Goal: Information Seeking & Learning: Learn about a topic

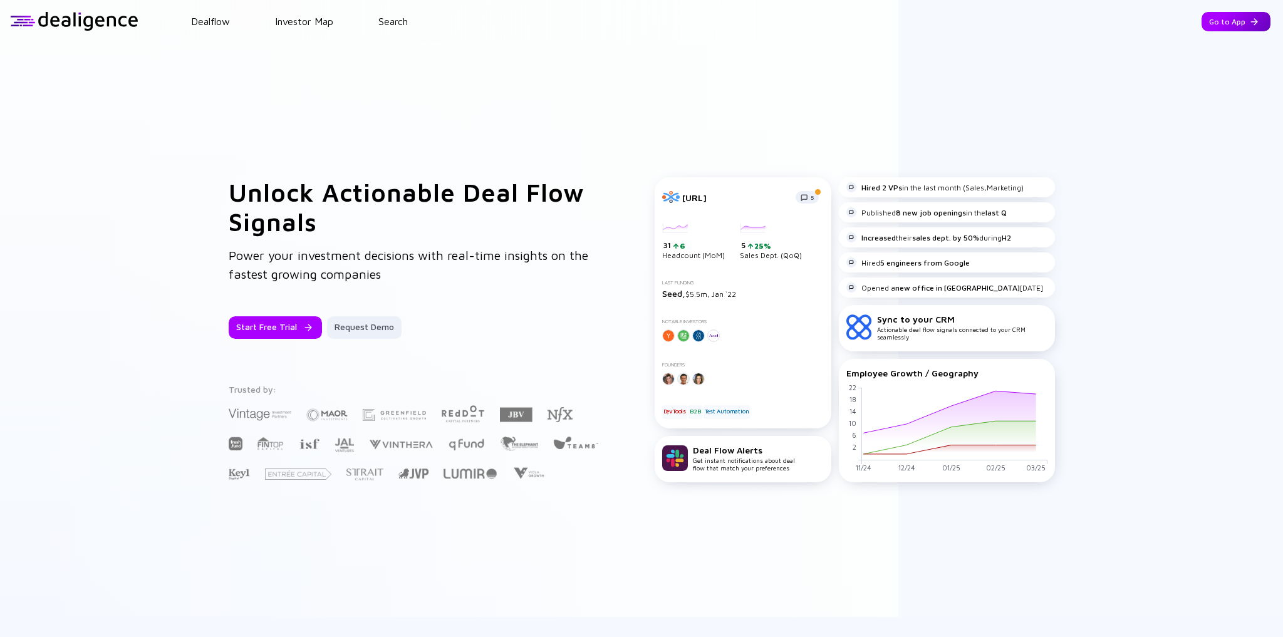
click at [1201, 23] on div "Go to App" at bounding box center [1235, 21] width 69 height 19
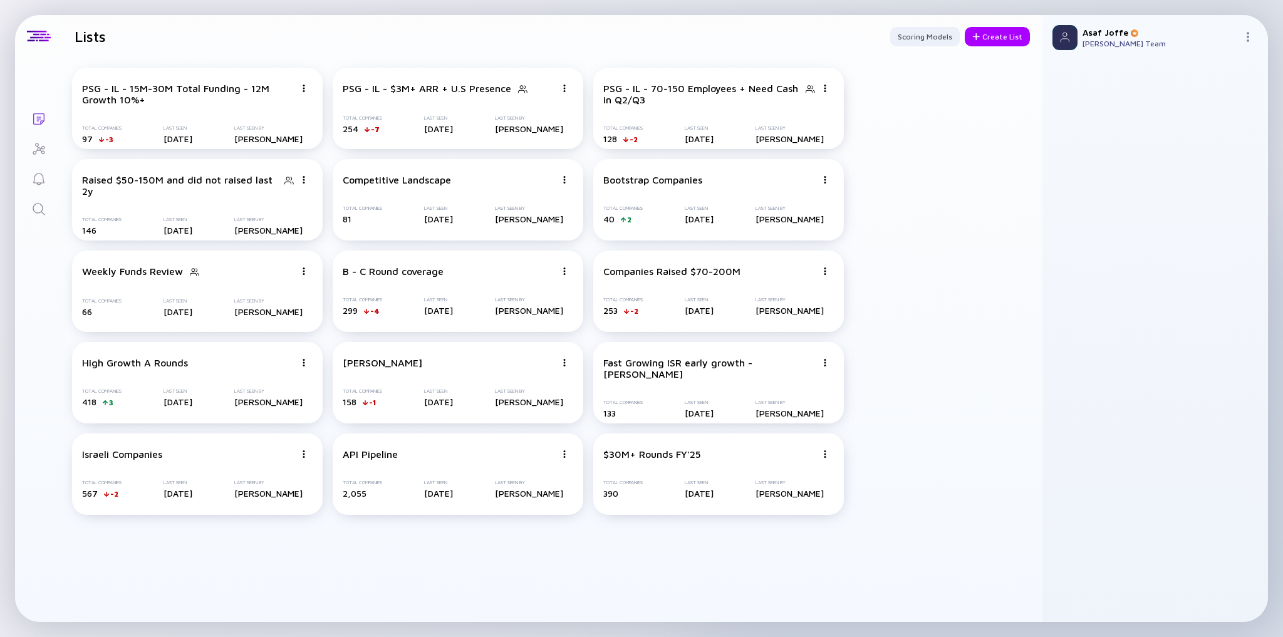
click at [41, 209] on icon "Search" at bounding box center [38, 209] width 15 height 15
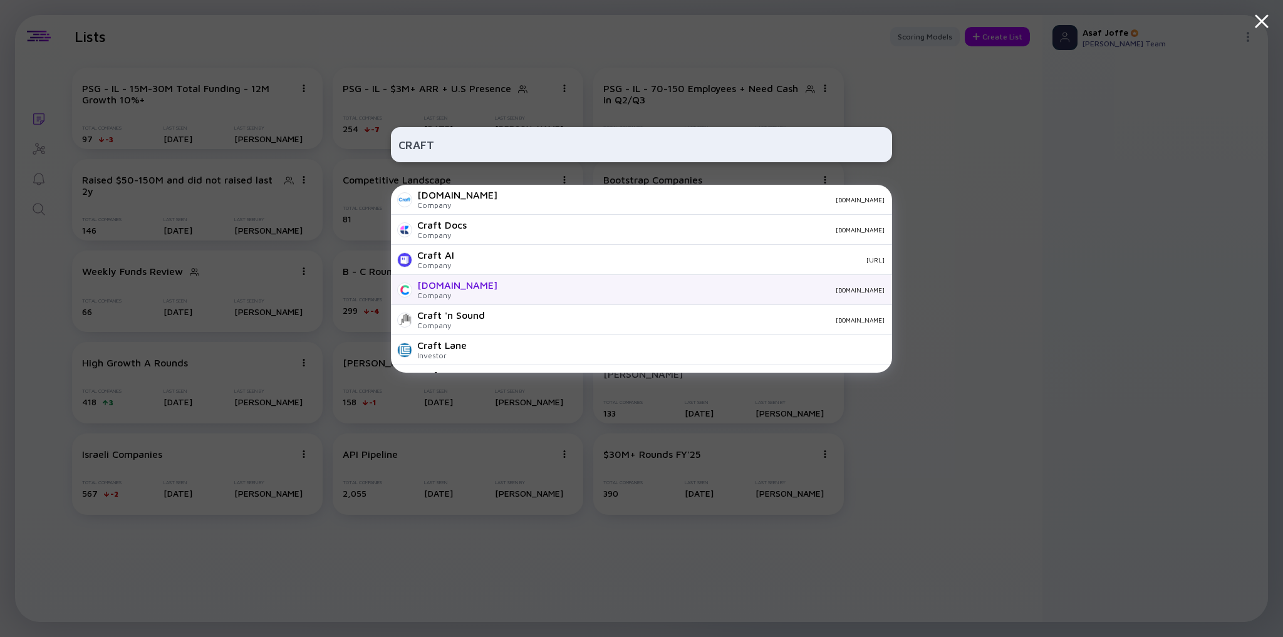
type input "CRAFT"
click at [494, 284] on div "Craft.io Company craft.io" at bounding box center [641, 290] width 501 height 30
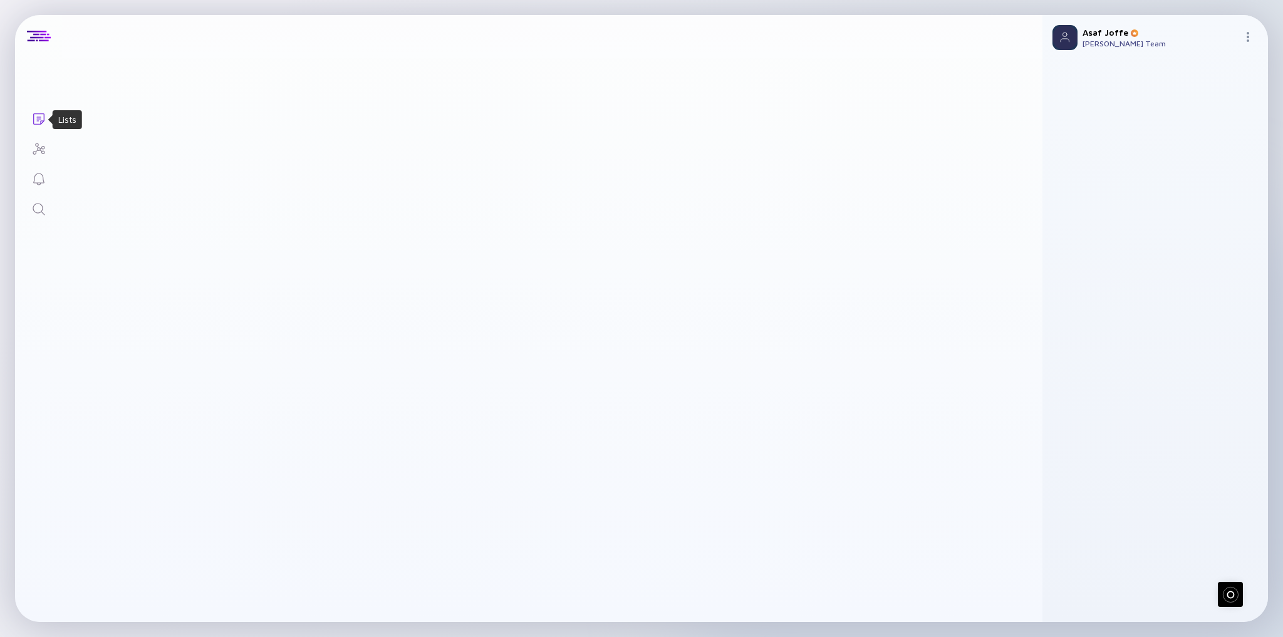
click at [38, 118] on icon "Lists" at bounding box center [38, 118] width 15 height 15
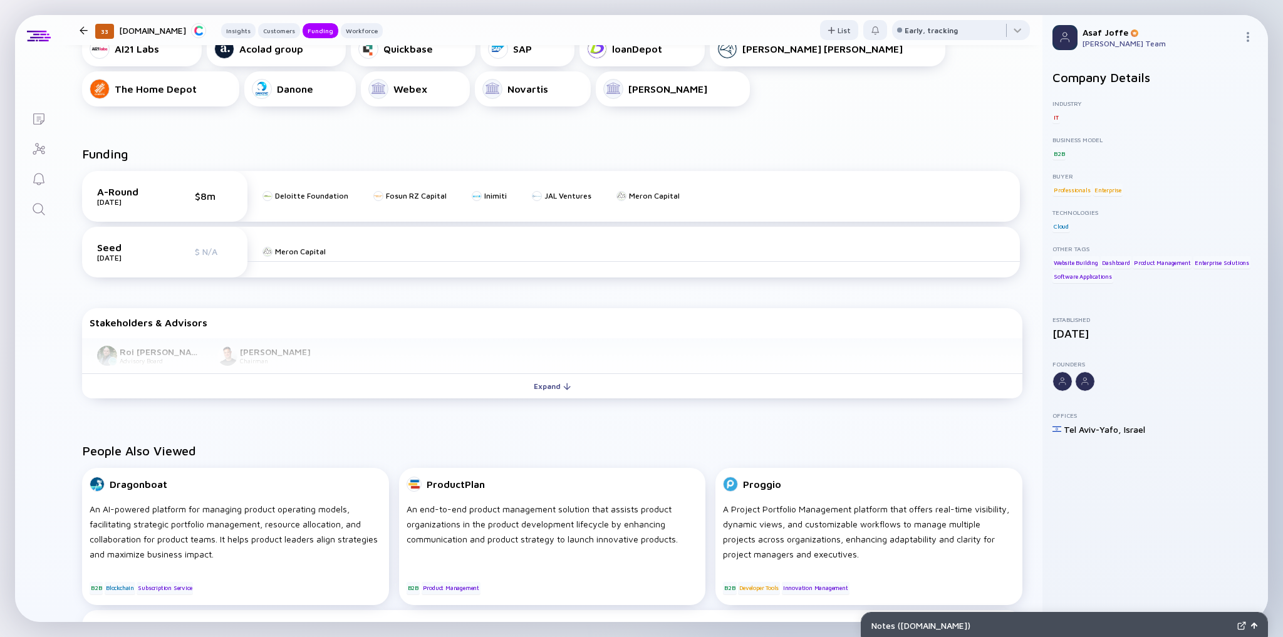
scroll to position [451, 0]
